Goal: Find contact information: Find contact information

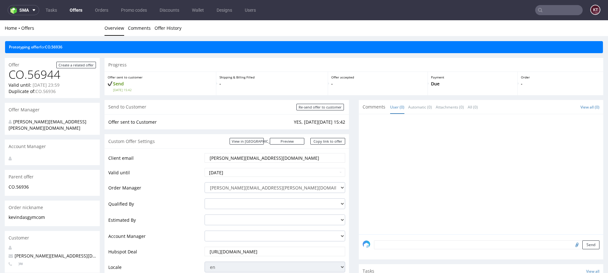
click at [238, 162] on input "kevin@dasgym.com" at bounding box center [275, 157] width 132 height 9
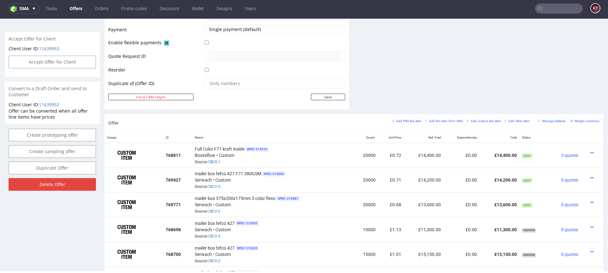
scroll to position [280, 0]
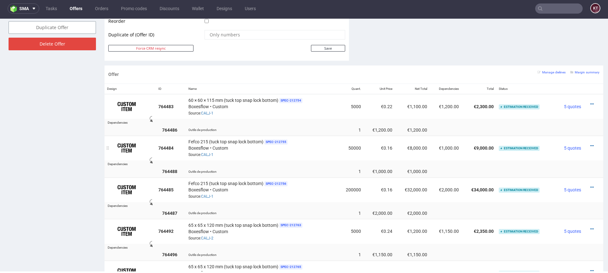
scroll to position [344, 0]
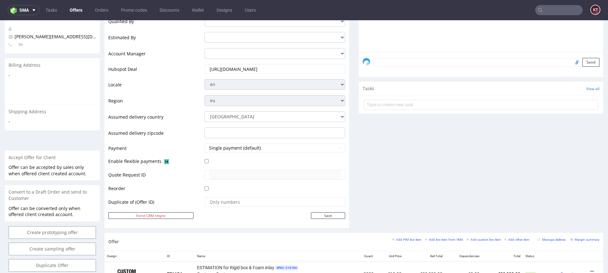
scroll to position [165, 0]
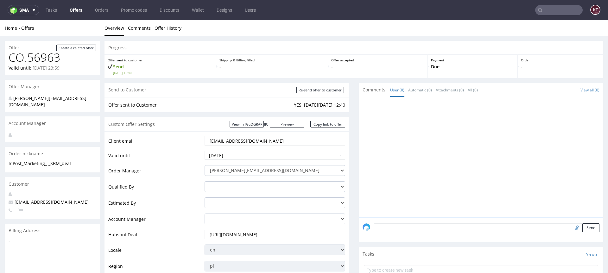
click at [561, 8] on input "text" at bounding box center [558, 10] width 47 height 10
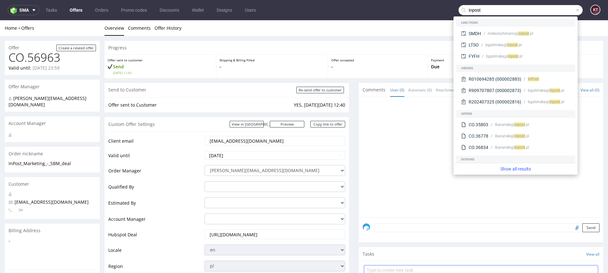
type input "inpost"
click at [512, 168] on link "Show all results" at bounding box center [515, 169] width 119 height 6
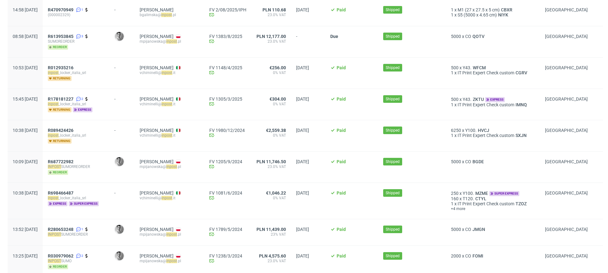
scroll to position [671, 0]
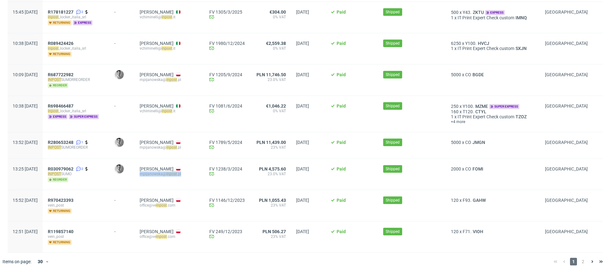
drag, startPoint x: 204, startPoint y: 175, endPoint x: 155, endPoint y: 174, distance: 49.0
click at [155, 174] on div "[PERSON_NAME] mpijanowska@ inpost .pl" at bounding box center [169, 174] width 70 height 31
copy div "mpijanowska@ inpost .pl"
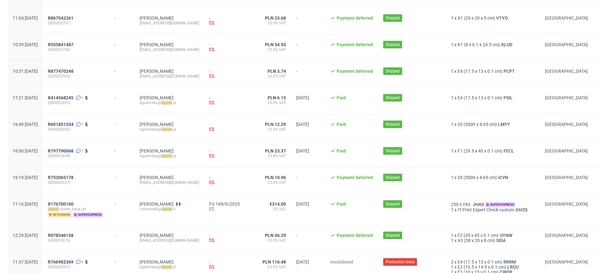
scroll to position [0, 0]
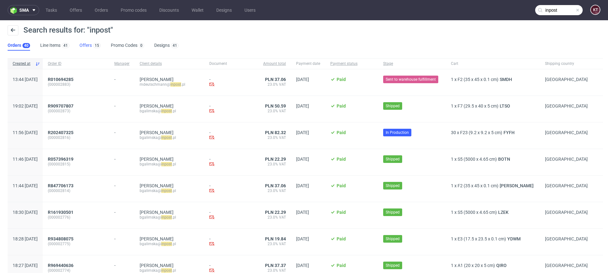
click at [88, 45] on link "Offers 15" at bounding box center [89, 46] width 21 height 10
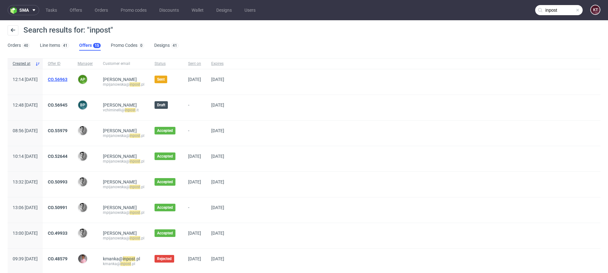
click at [67, 79] on link "CO.56963" at bounding box center [58, 79] width 20 height 5
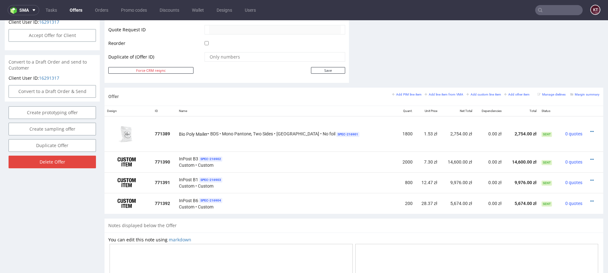
scroll to position [374, 0]
